Goal: Navigation & Orientation: Find specific page/section

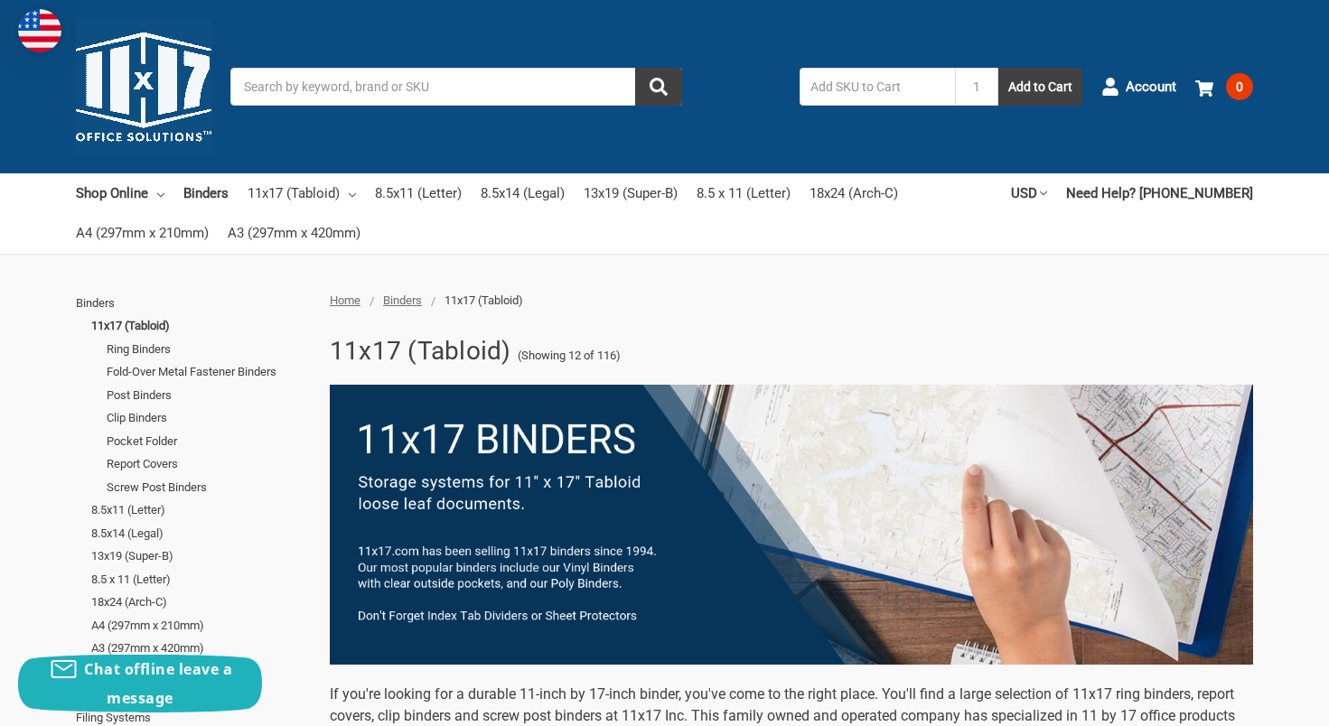
scroll to position [35, 0]
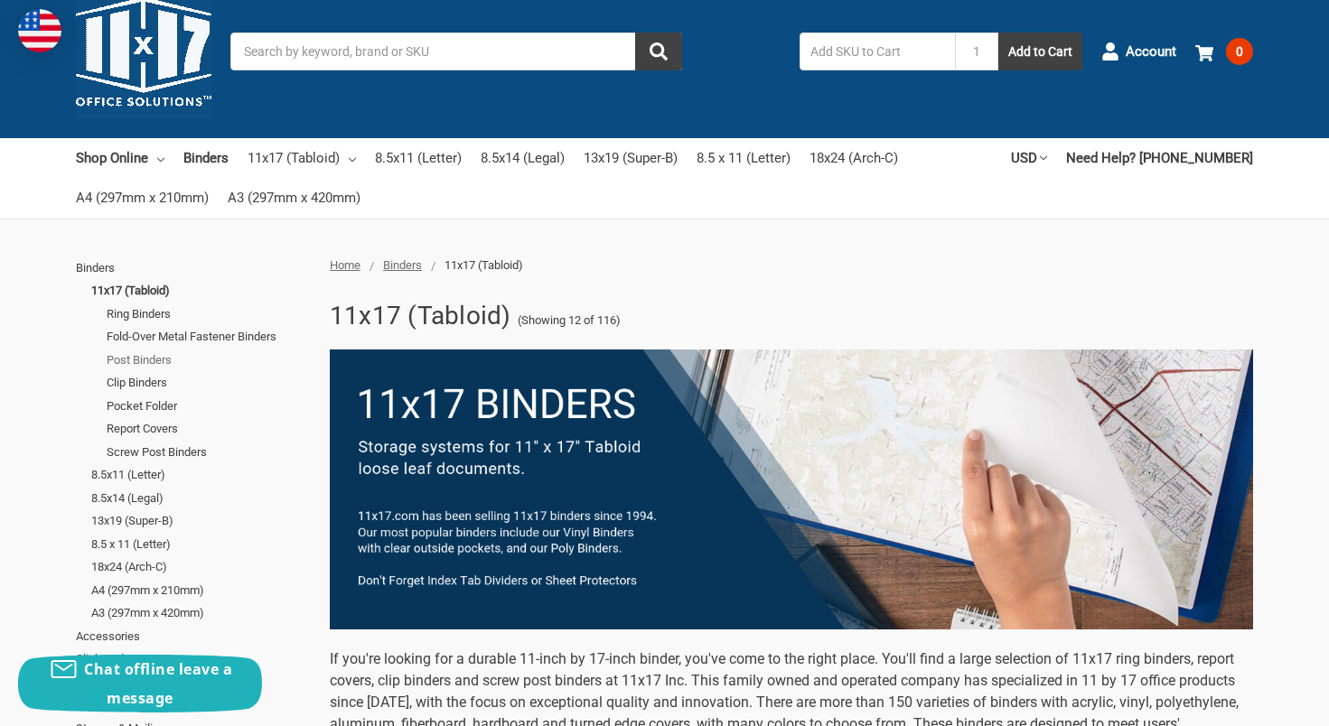
click at [145, 354] on link "Post Binders" at bounding box center [208, 360] width 203 height 23
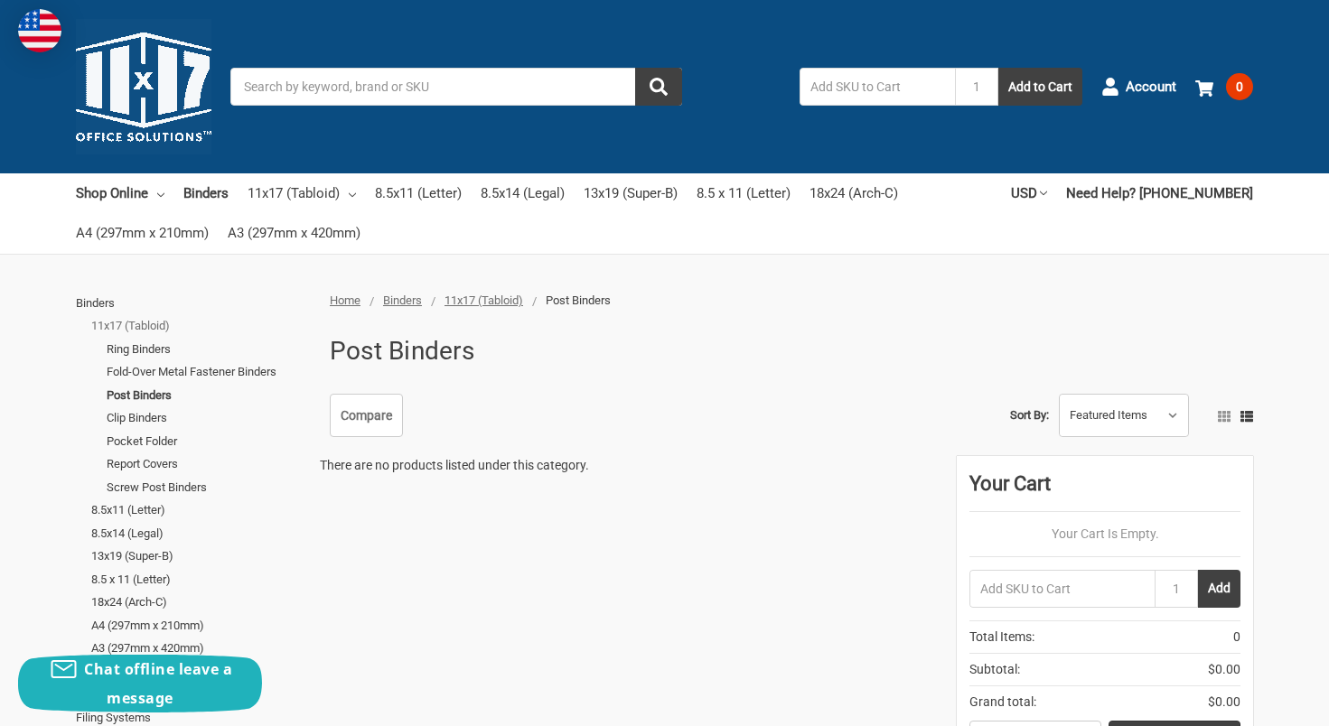
click at [147, 323] on link "11x17 (Tabloid)" at bounding box center [200, 325] width 219 height 23
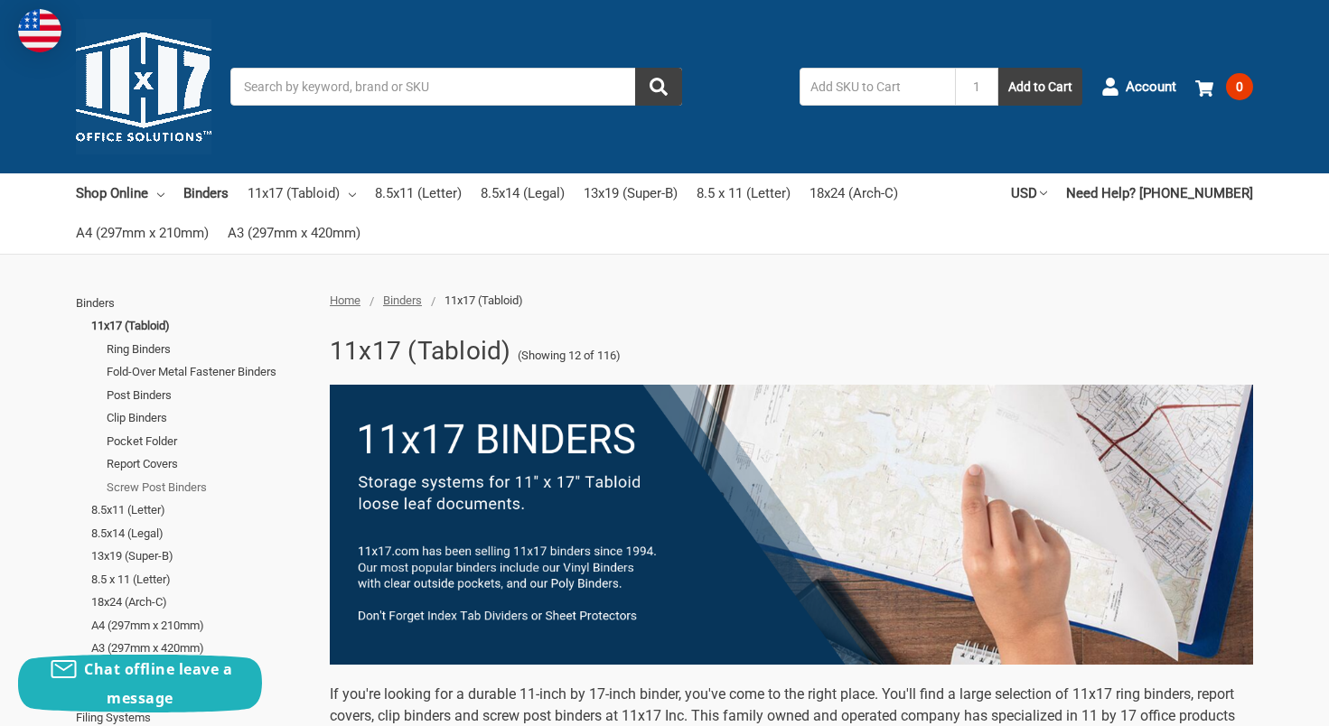
click at [147, 484] on link "Screw Post Binders" at bounding box center [208, 487] width 203 height 23
